Goal: Task Accomplishment & Management: Use online tool/utility

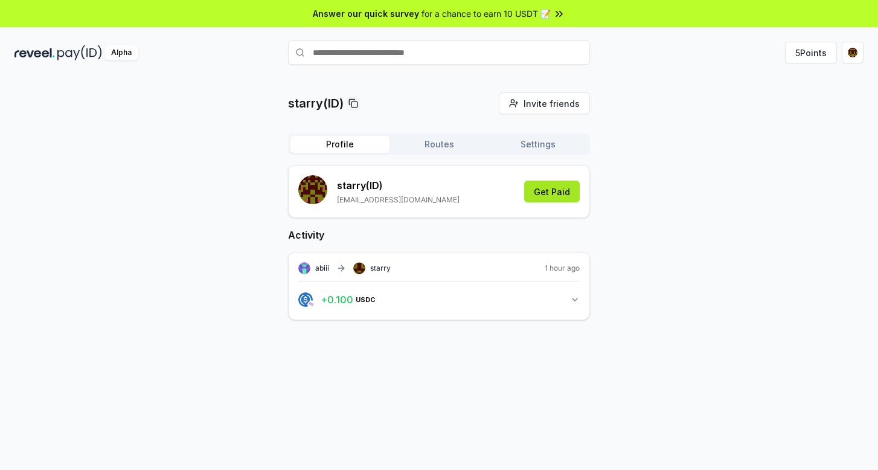
click at [548, 190] on button "Get Paid" at bounding box center [552, 192] width 56 height 22
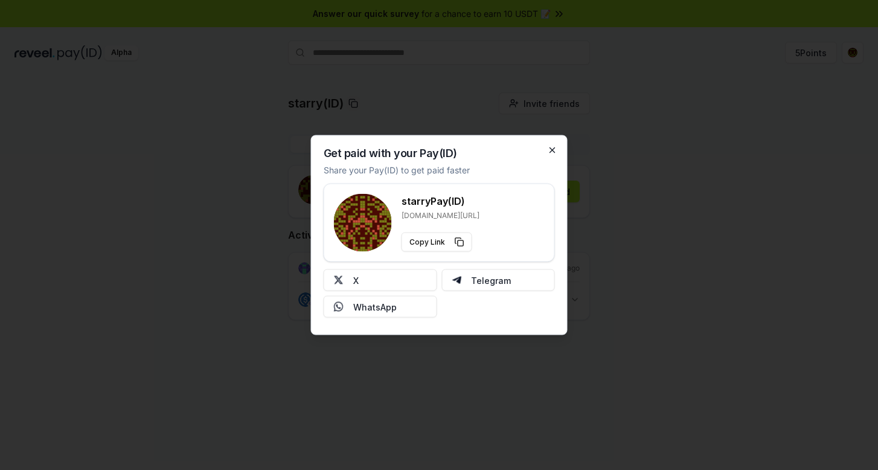
click at [554, 149] on icon "button" at bounding box center [553, 151] width 10 height 10
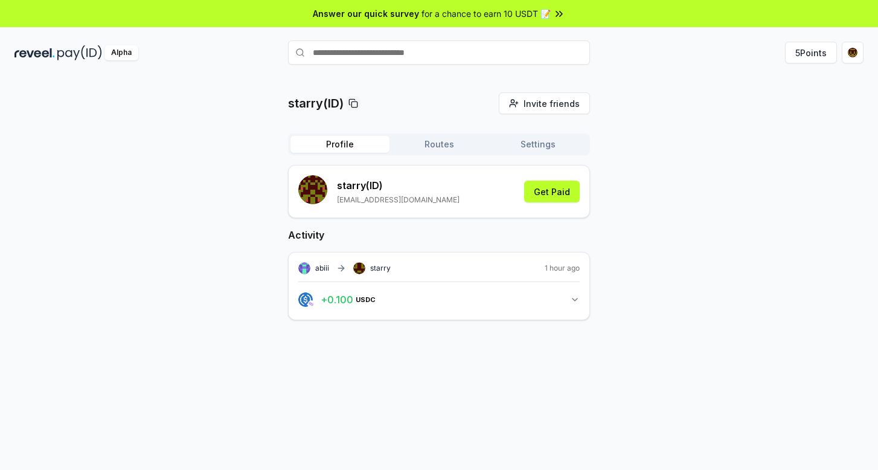
click at [460, 133] on div "Profile Routes Settings" at bounding box center [439, 144] width 302 height 22
click at [443, 43] on input "text" at bounding box center [439, 52] width 302 height 24
type input "*"
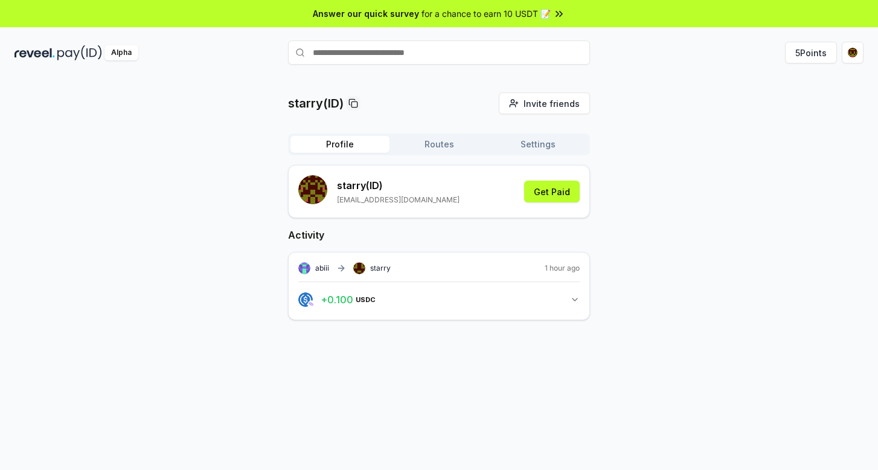
type input "*"
type input "*****"
click at [445, 71] on button "abiii Pay" at bounding box center [439, 76] width 302 height 22
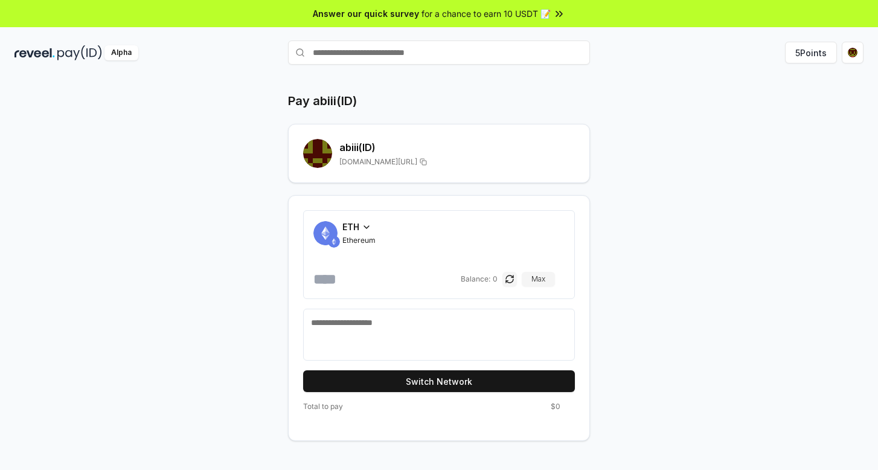
scroll to position [8, 0]
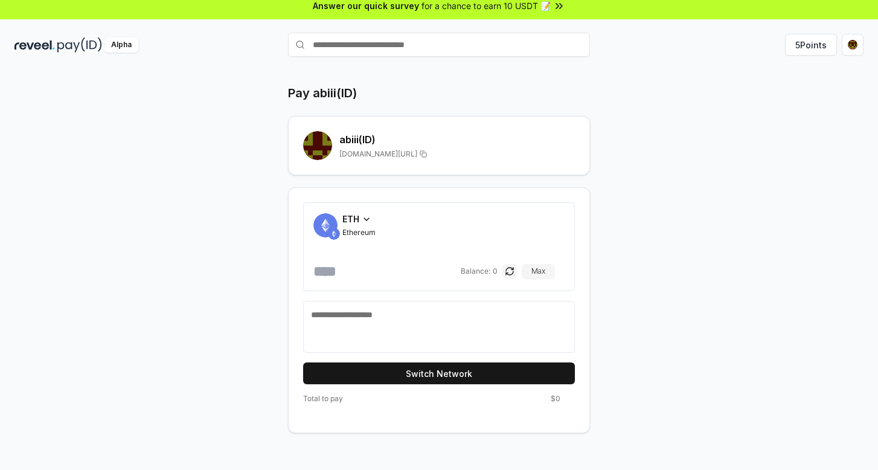
click at [351, 222] on span "ETH" at bounding box center [350, 219] width 17 height 13
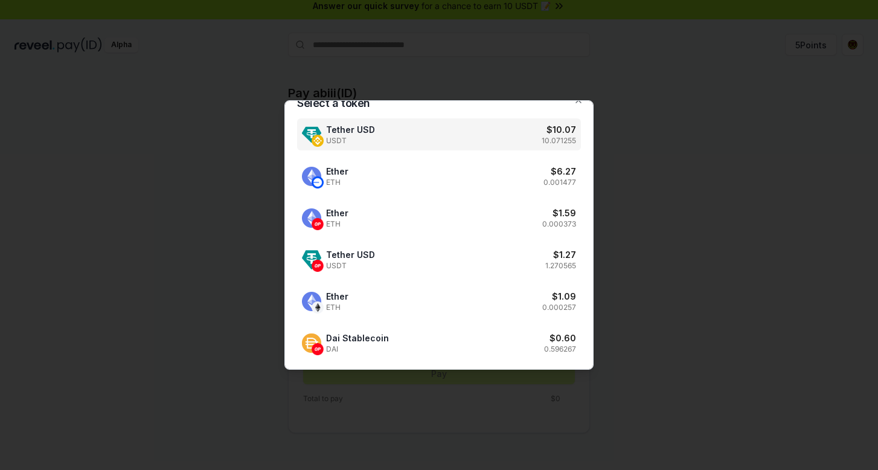
scroll to position [263, 0]
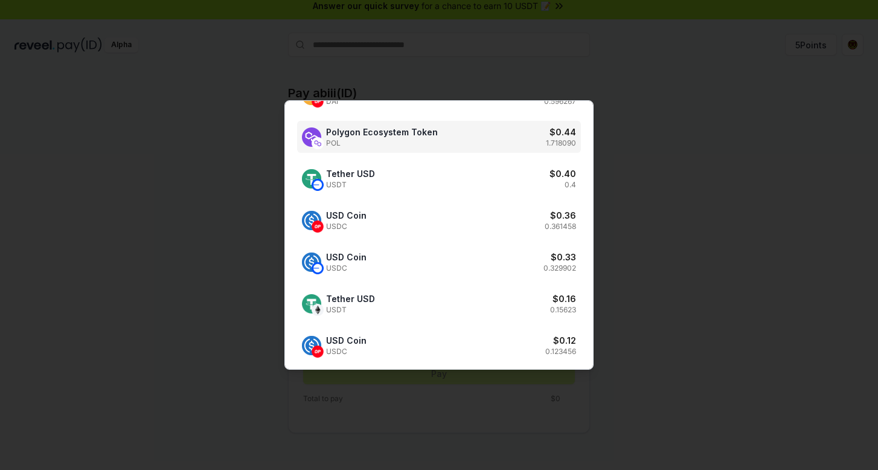
click at [447, 143] on div "Polygon Ecosystem Token POL $ 0.44 1.718090" at bounding box center [439, 137] width 284 height 32
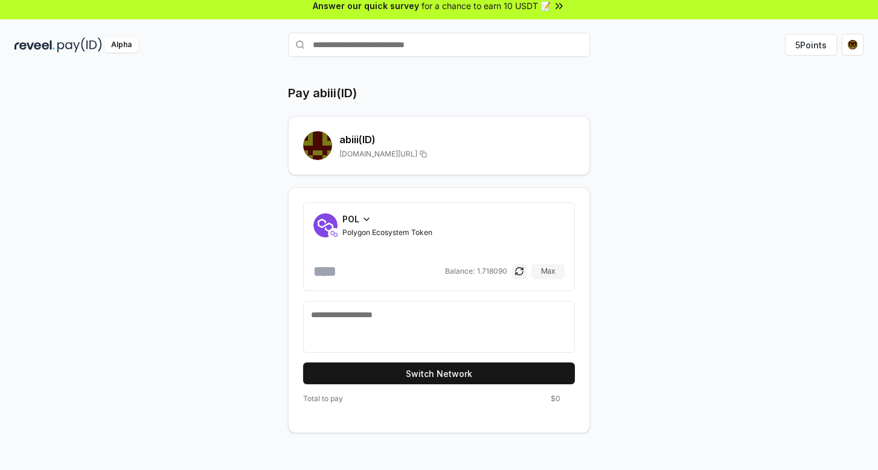
click at [359, 220] on div "POL" at bounding box center [387, 219] width 90 height 13
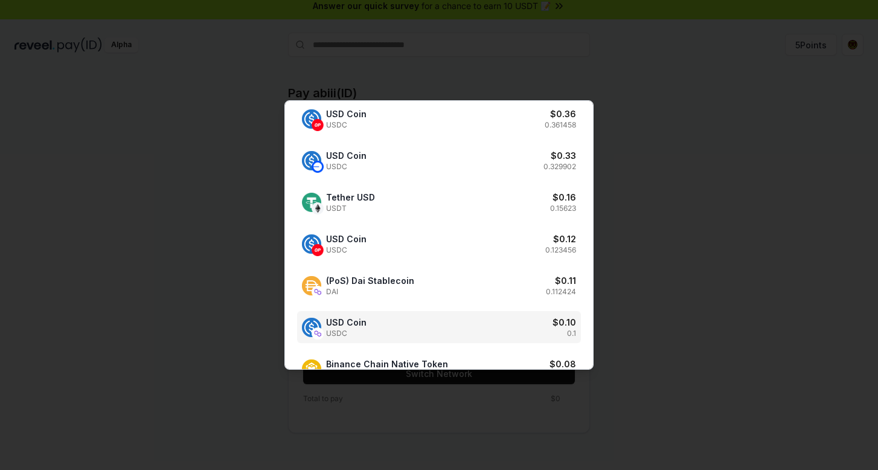
scroll to position [443, 0]
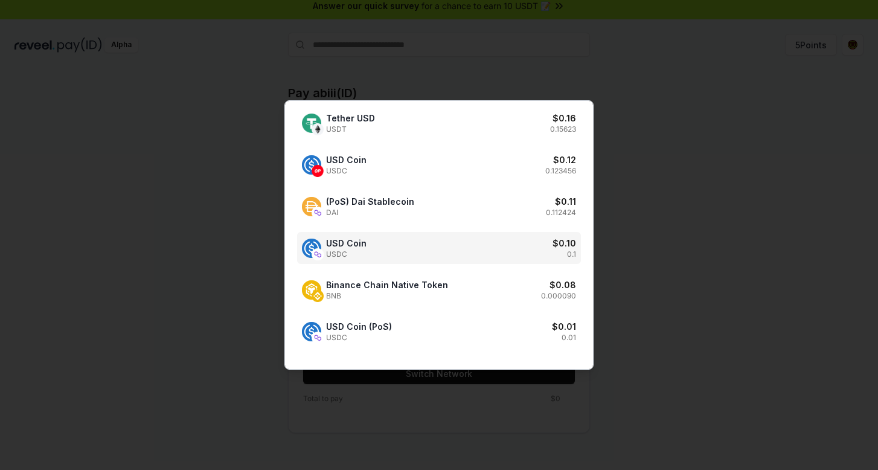
click at [403, 255] on div "USD Coin USDC $ 0.10 0.1" at bounding box center [439, 248] width 284 height 32
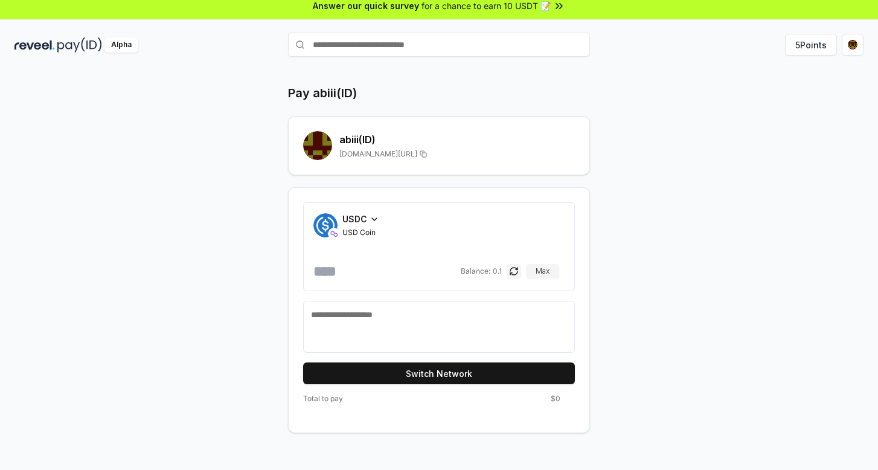
click at [406, 263] on input "number" at bounding box center [385, 271] width 145 height 19
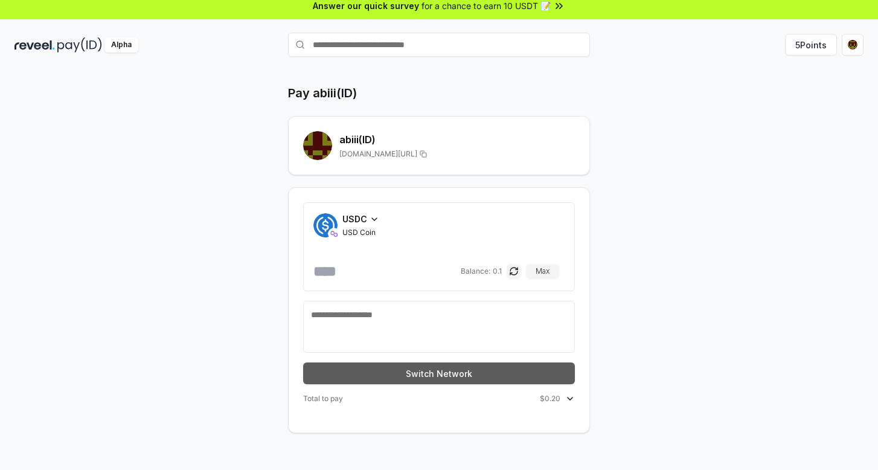
type input "***"
click at [524, 368] on button "Switch Network" at bounding box center [439, 373] width 272 height 22
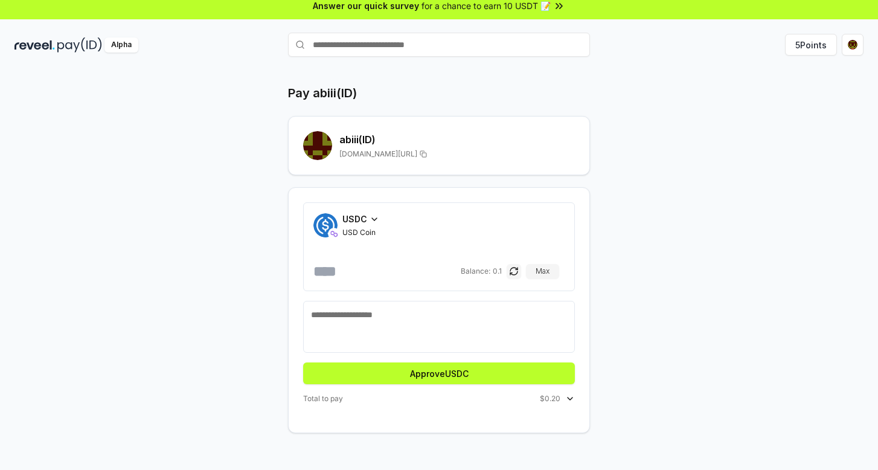
click at [524, 368] on button "Approve USDC" at bounding box center [439, 373] width 272 height 22
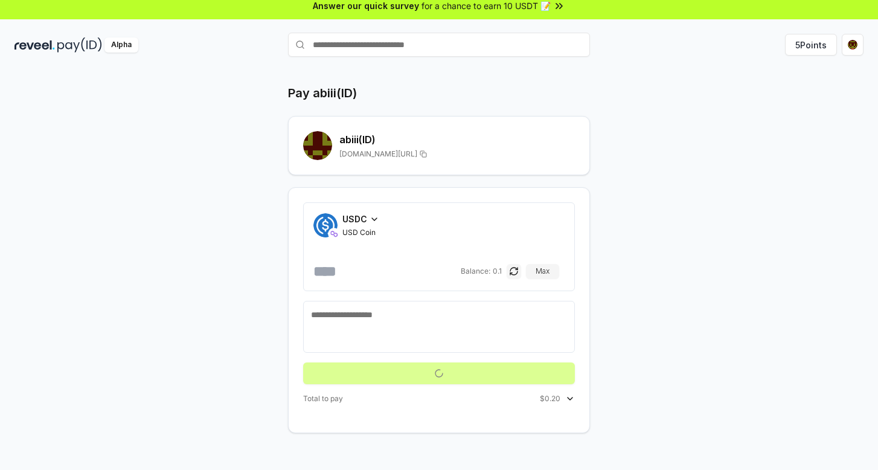
click at [854, 59] on div "Alpha 5 Points" at bounding box center [439, 44] width 878 height 31
click at [849, 47] on html "Answer our quick survey for a chance to earn 10 USDT 📝 Alpha 5 Points Pay abiii…" at bounding box center [439, 235] width 878 height 470
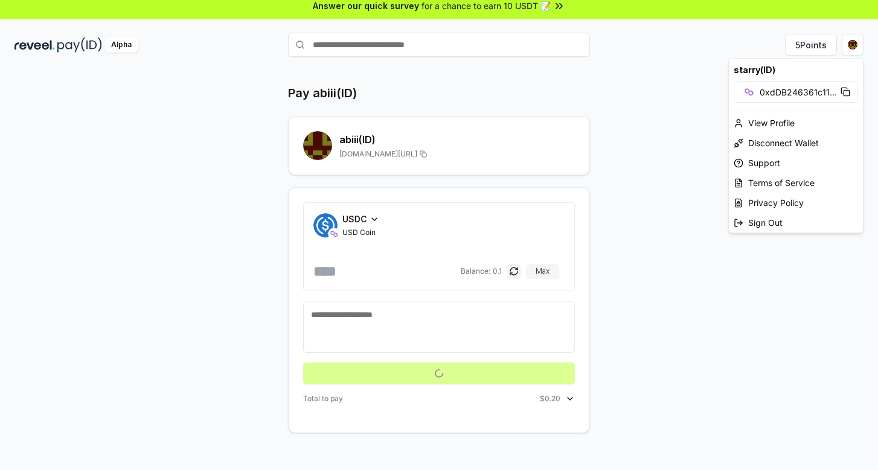
click at [686, 97] on html "Answer our quick survey for a chance to earn 10 USDT 📝 Alpha 5 Points Pay abiii…" at bounding box center [439, 235] width 878 height 470
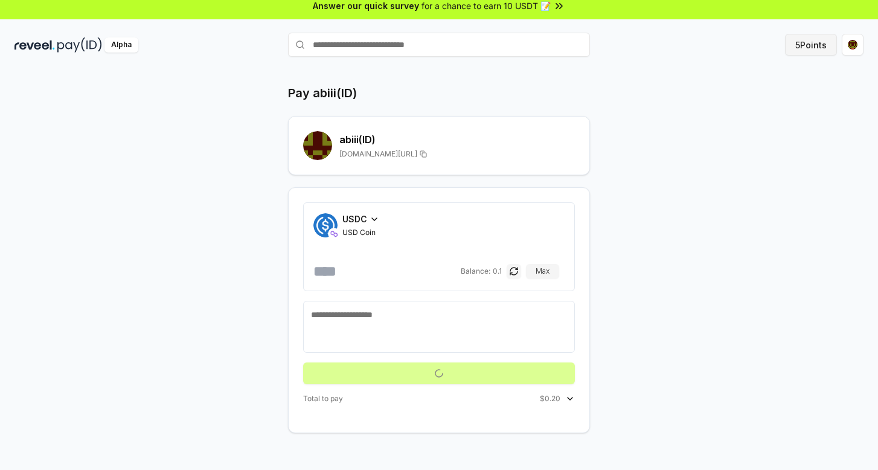
click at [798, 52] on button "5 Points" at bounding box center [811, 45] width 52 height 22
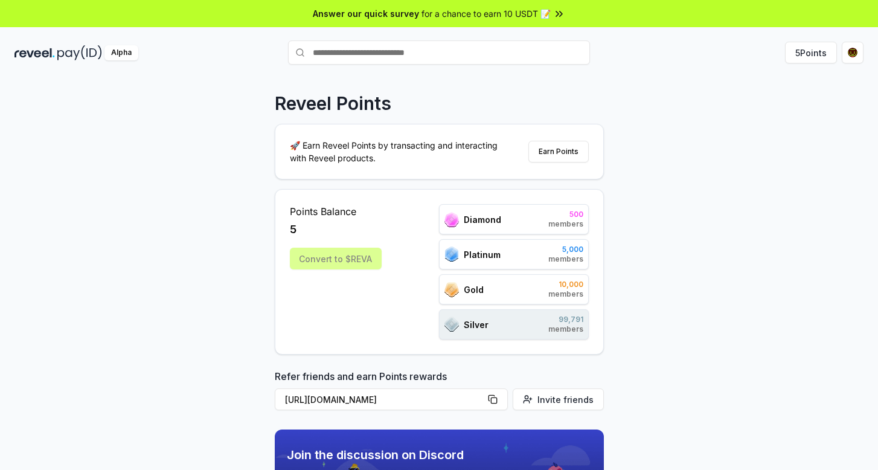
click at [843, 66] on div "Alpha 5 Points" at bounding box center [439, 52] width 878 height 31
click at [848, 59] on html "Answer our quick survey for a chance to earn 10 USDT 📝 Alpha 5 Points Reveel Po…" at bounding box center [439, 235] width 878 height 470
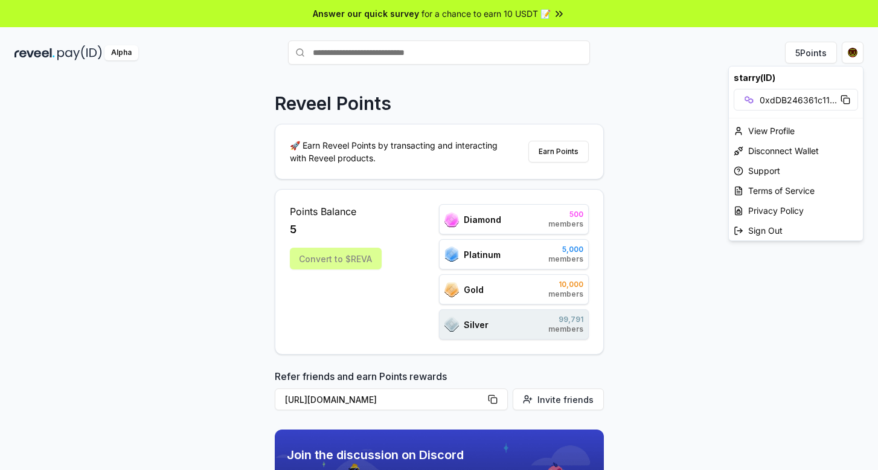
click at [808, 100] on span "0xdDB246361c11 ..." at bounding box center [798, 100] width 77 height 13
click at [696, 77] on html "Answer our quick survey for a chance to earn 10 USDT 📝 Alpha 5 Points Reveel Po…" at bounding box center [439, 235] width 878 height 470
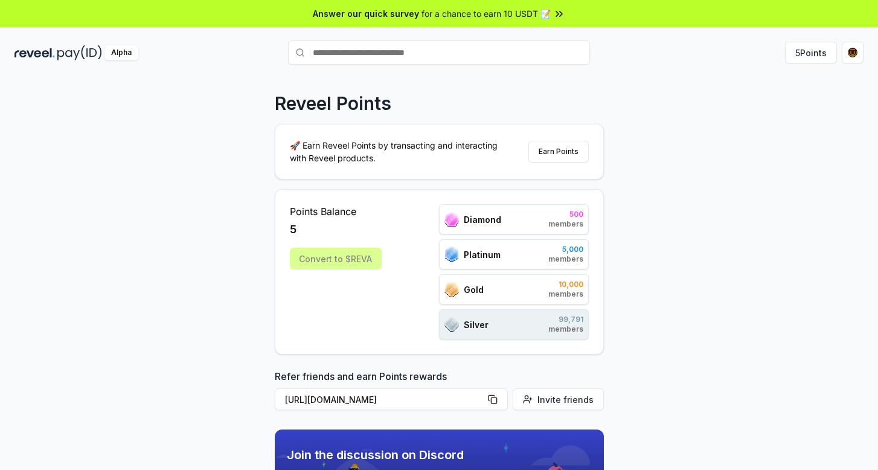
click at [794, 67] on div "Alpha 5 Points" at bounding box center [439, 52] width 878 height 31
click at [36, 53] on img at bounding box center [34, 52] width 40 height 15
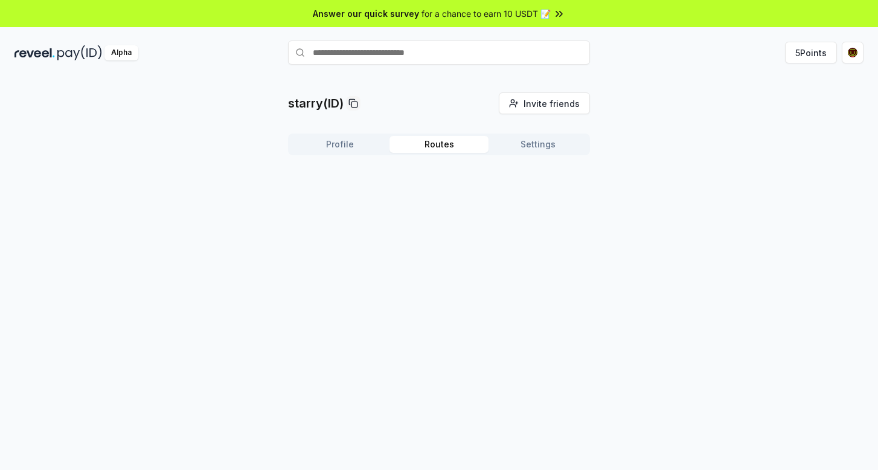
click at [424, 150] on button "Routes" at bounding box center [439, 144] width 99 height 17
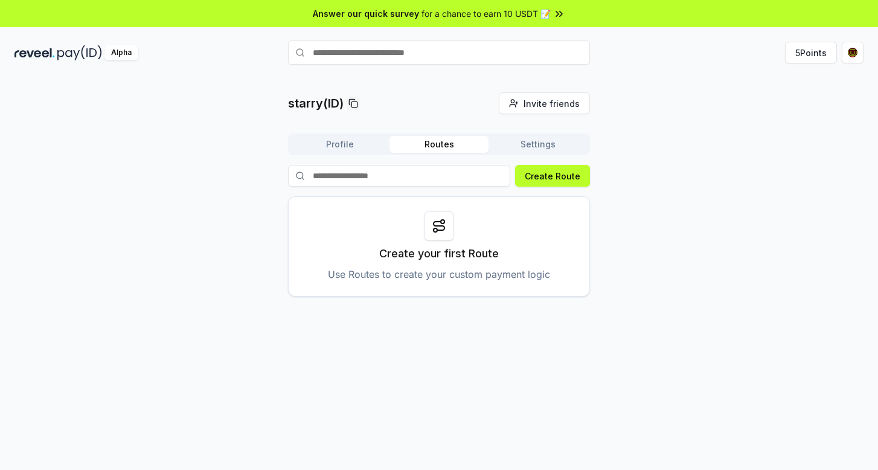
click at [440, 228] on icon at bounding box center [439, 226] width 14 height 14
click at [548, 173] on button "Create Route" at bounding box center [552, 176] width 75 height 22
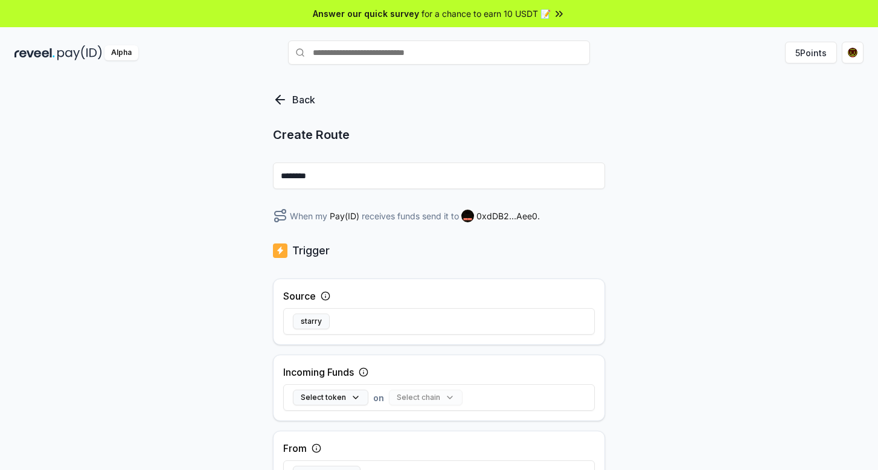
click at [427, 179] on input "********" at bounding box center [439, 175] width 332 height 27
click at [441, 249] on div "Trigger" at bounding box center [439, 250] width 332 height 17
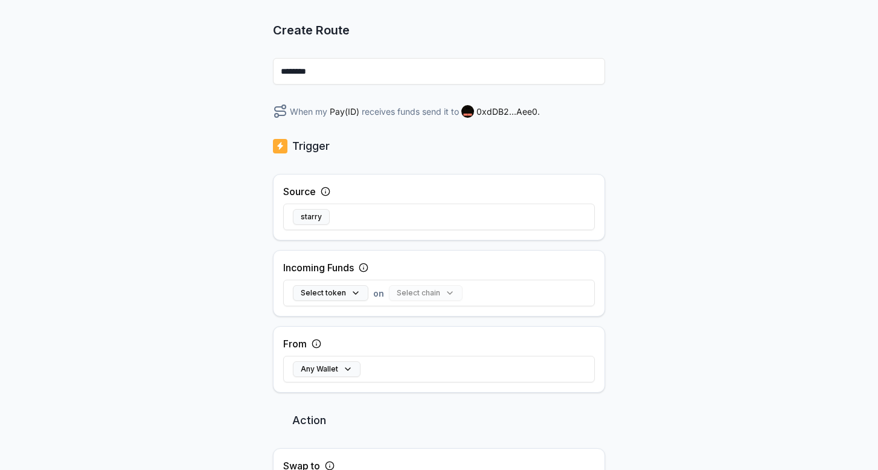
scroll to position [144, 0]
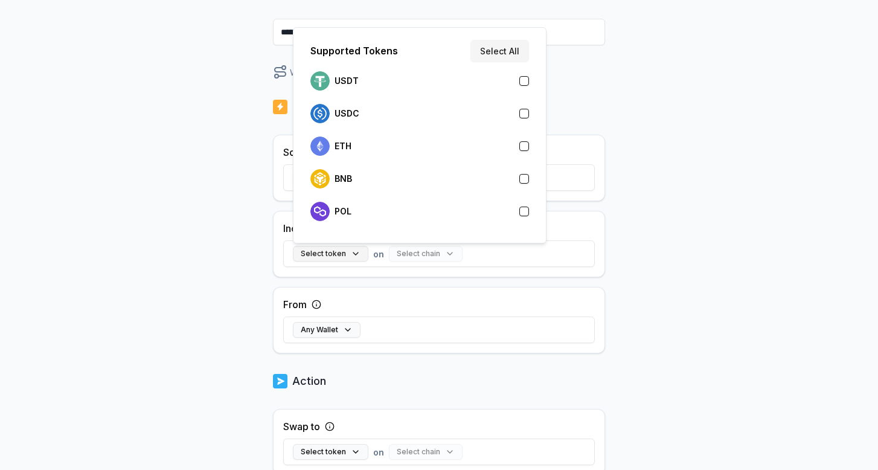
click at [336, 249] on button "Select token" at bounding box center [330, 254] width 75 height 16
click at [371, 112] on div "USDC" at bounding box center [419, 113] width 219 height 19
click at [406, 254] on button "Select chain" at bounding box center [402, 254] width 74 height 16
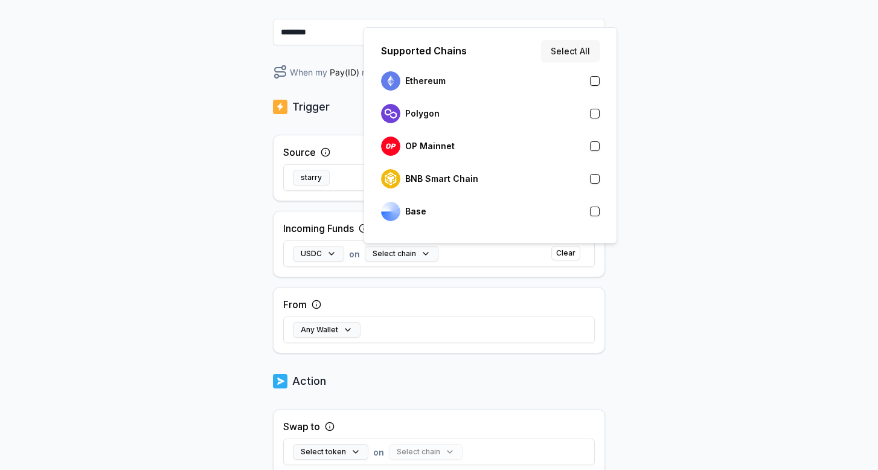
click at [585, 42] on button "Select All" at bounding box center [570, 51] width 59 height 22
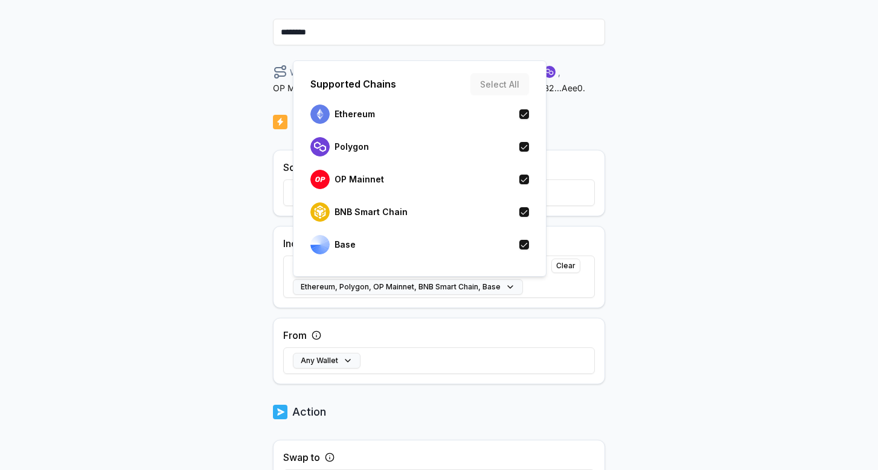
click at [678, 147] on div "Back Create Route ******** When my Pay(ID) receives USDC on Ethereum , Polygon …" at bounding box center [439, 143] width 878 height 436
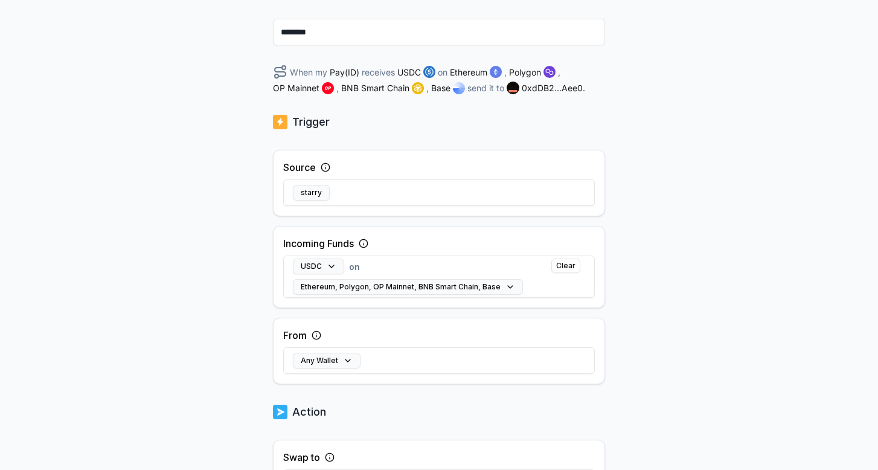
scroll to position [159, 0]
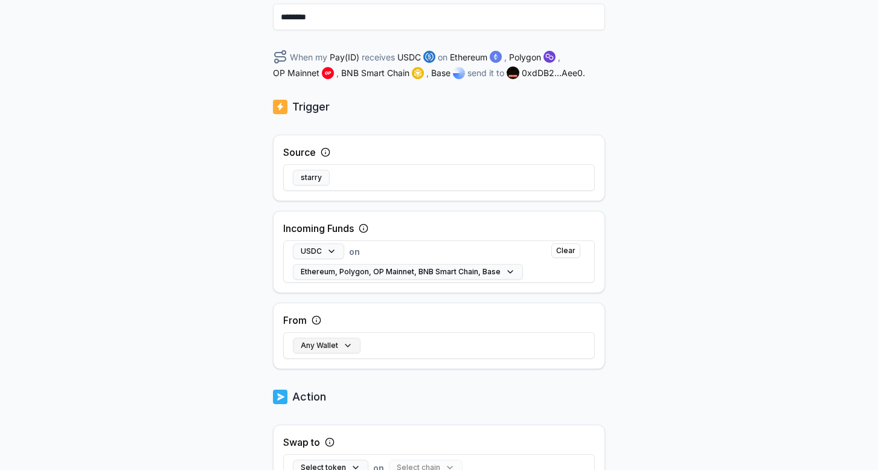
click at [347, 343] on button "Any Wallet" at bounding box center [327, 346] width 68 height 16
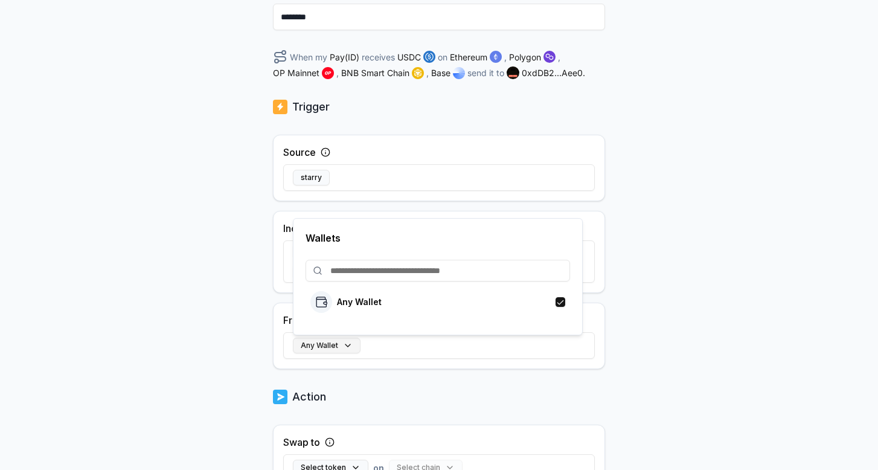
click at [347, 343] on button "Any Wallet" at bounding box center [327, 346] width 68 height 16
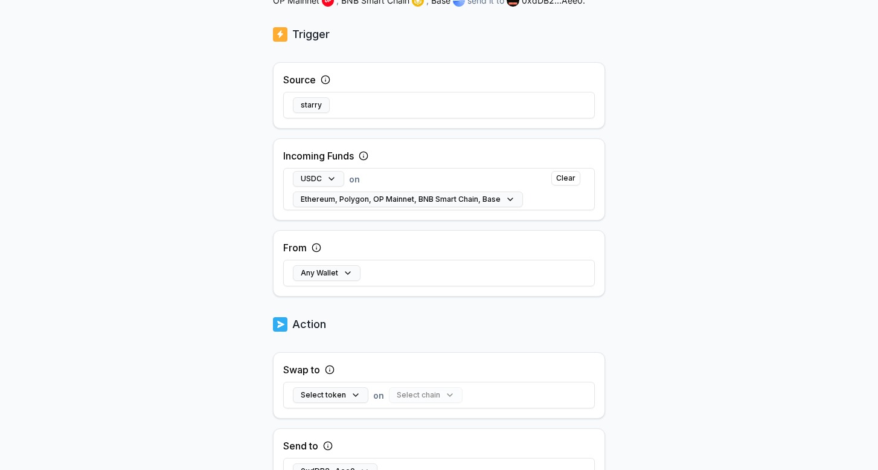
scroll to position [298, 0]
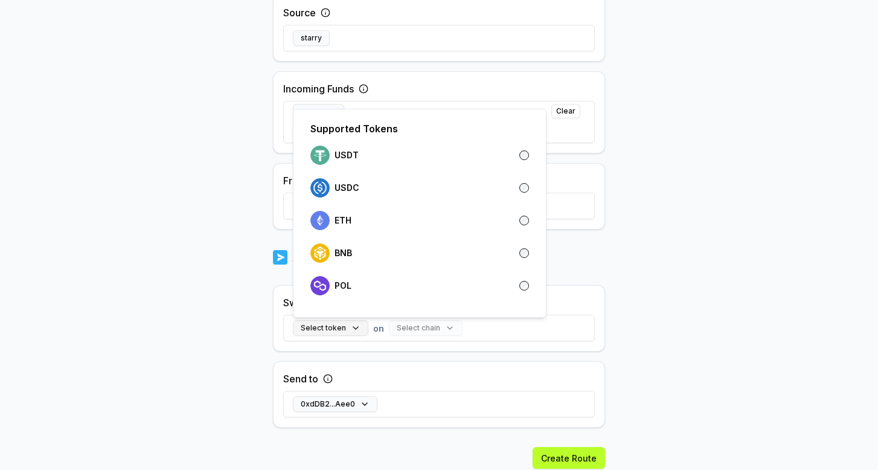
click at [341, 330] on button "Select token" at bounding box center [330, 328] width 75 height 16
click at [400, 193] on div "USDC" at bounding box center [419, 187] width 219 height 19
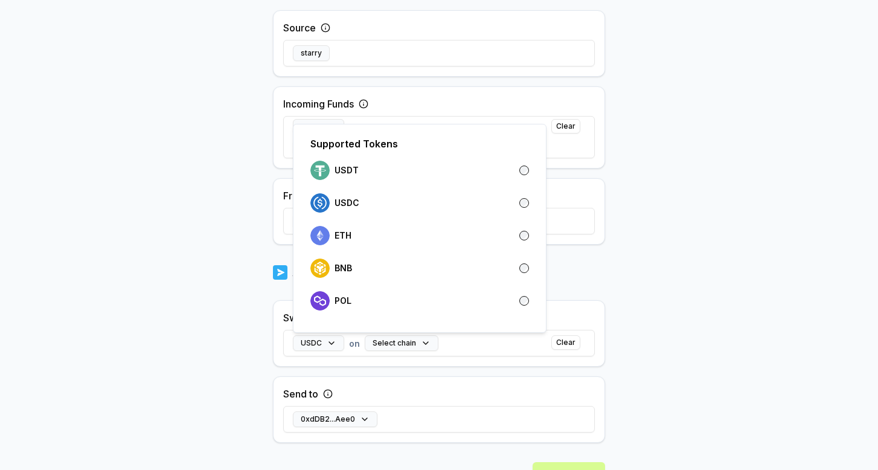
click at [608, 249] on body "Answer our quick survey for a chance to earn 10 USDT 📝 Alpha 5 Points Back Crea…" at bounding box center [439, 235] width 878 height 470
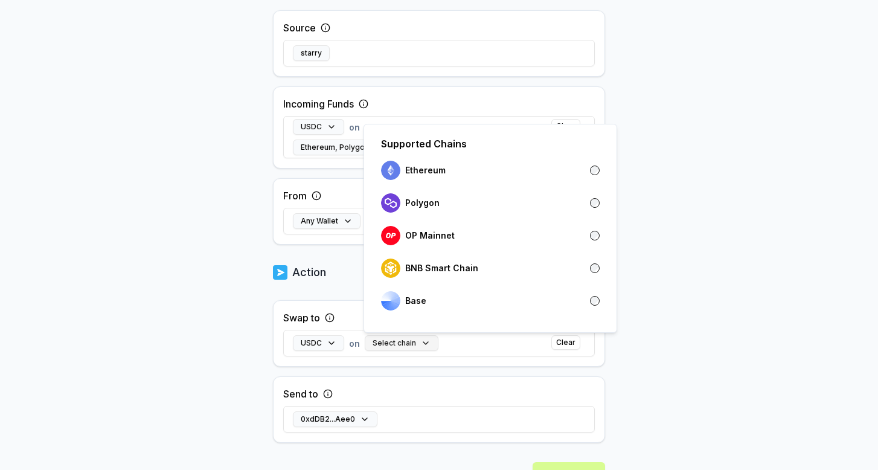
click at [420, 347] on button "Select chain" at bounding box center [402, 343] width 74 height 16
click at [453, 303] on div "Base" at bounding box center [490, 300] width 219 height 19
click at [708, 216] on body "Answer our quick survey for a chance to earn 10 USDT 📝 Alpha 5 Points Back Crea…" at bounding box center [439, 235] width 878 height 470
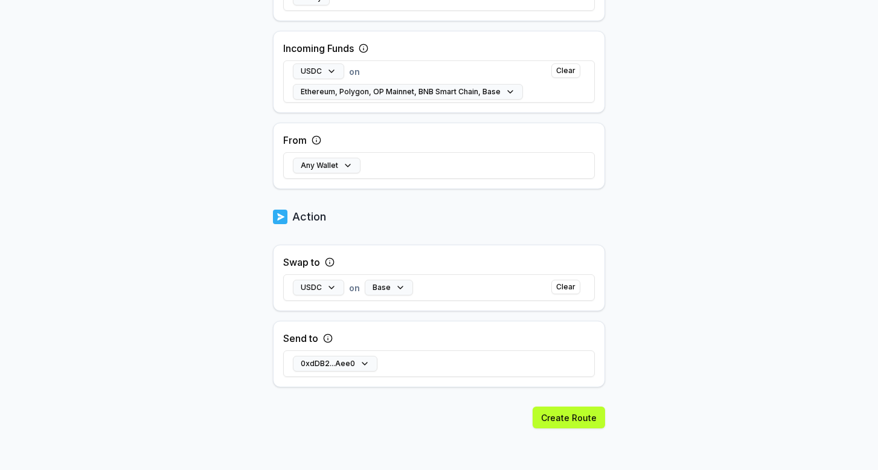
scroll to position [355, 0]
click at [567, 428] on div "Create Route" at bounding box center [439, 438] width 332 height 64
click at [565, 421] on button "Create Route" at bounding box center [569, 417] width 72 height 22
